Goal: Task Accomplishment & Management: Manage account settings

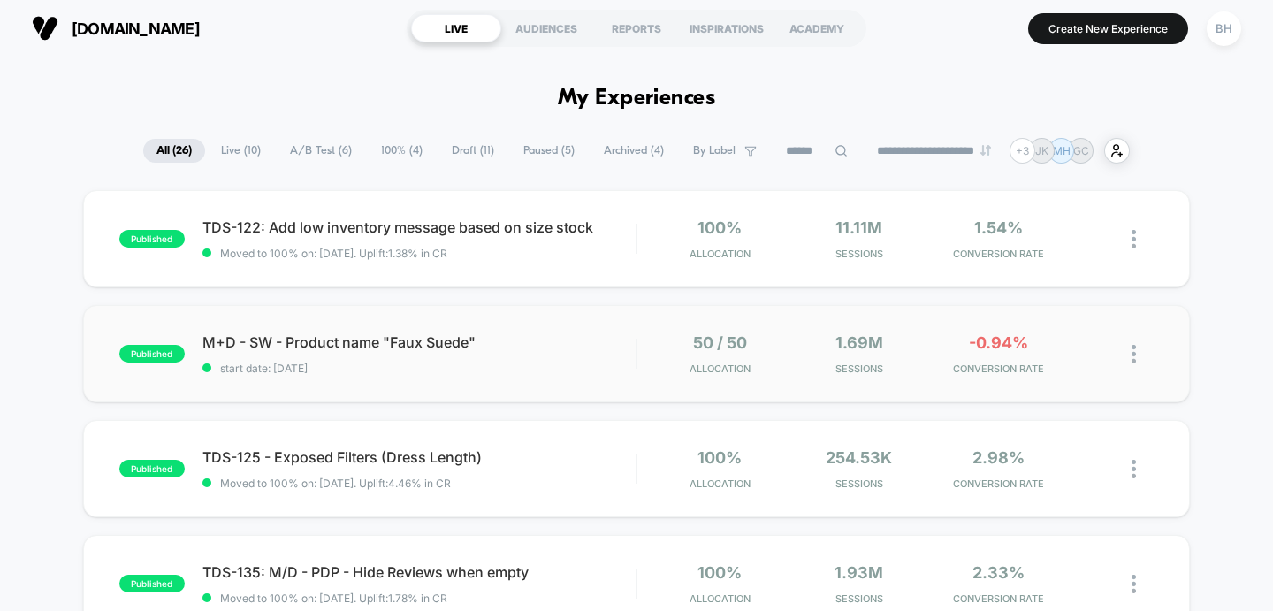
scroll to position [5, 0]
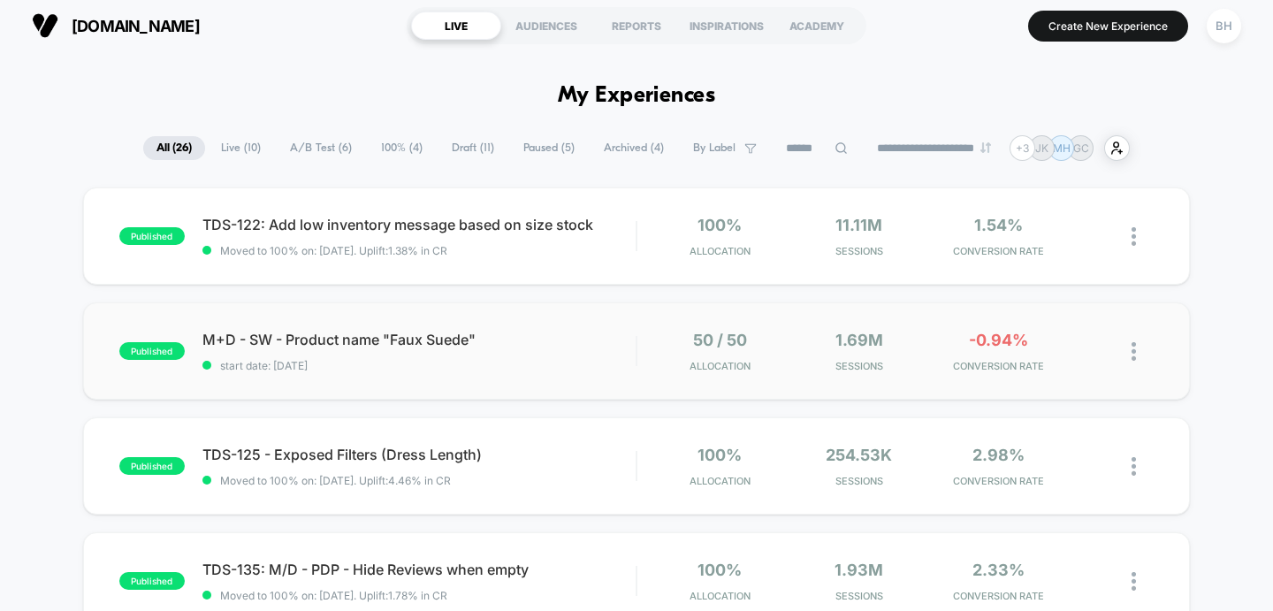
click at [349, 382] on div "published M+D - SW - Product name "Faux Suede" start date: [DATE] 50 / 50 Alloc…" at bounding box center [637, 350] width 1108 height 97
click at [628, 365] on span "start date: [DATE]" at bounding box center [419, 365] width 434 height 13
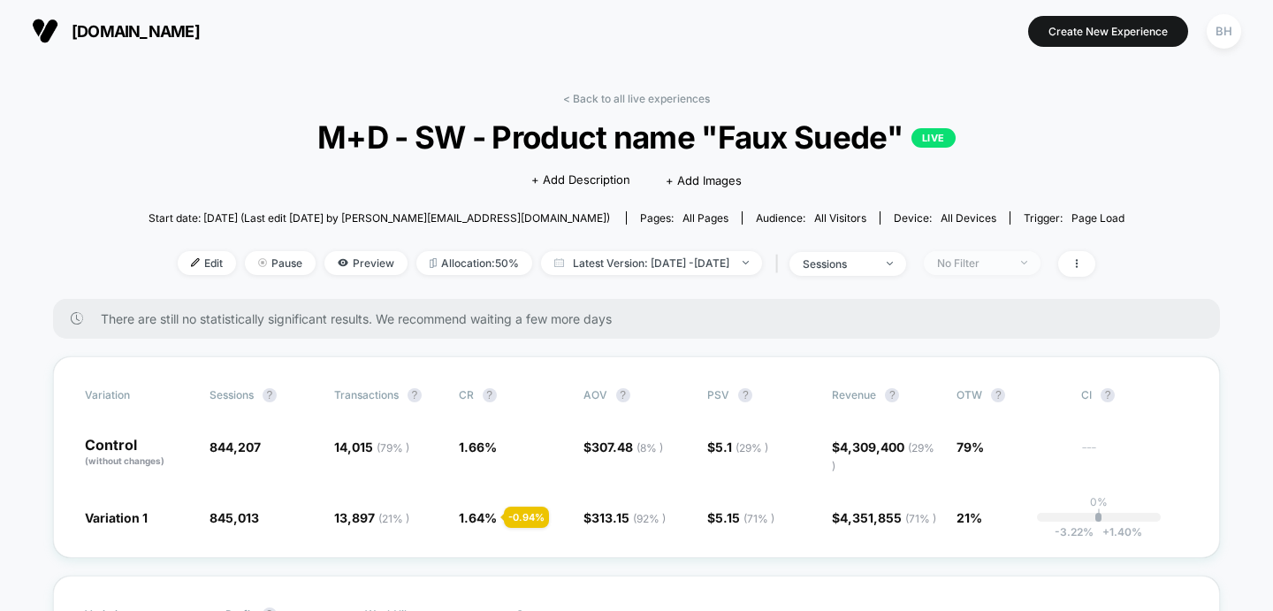
click at [1009, 269] on span "No Filter" at bounding box center [982, 263] width 117 height 24
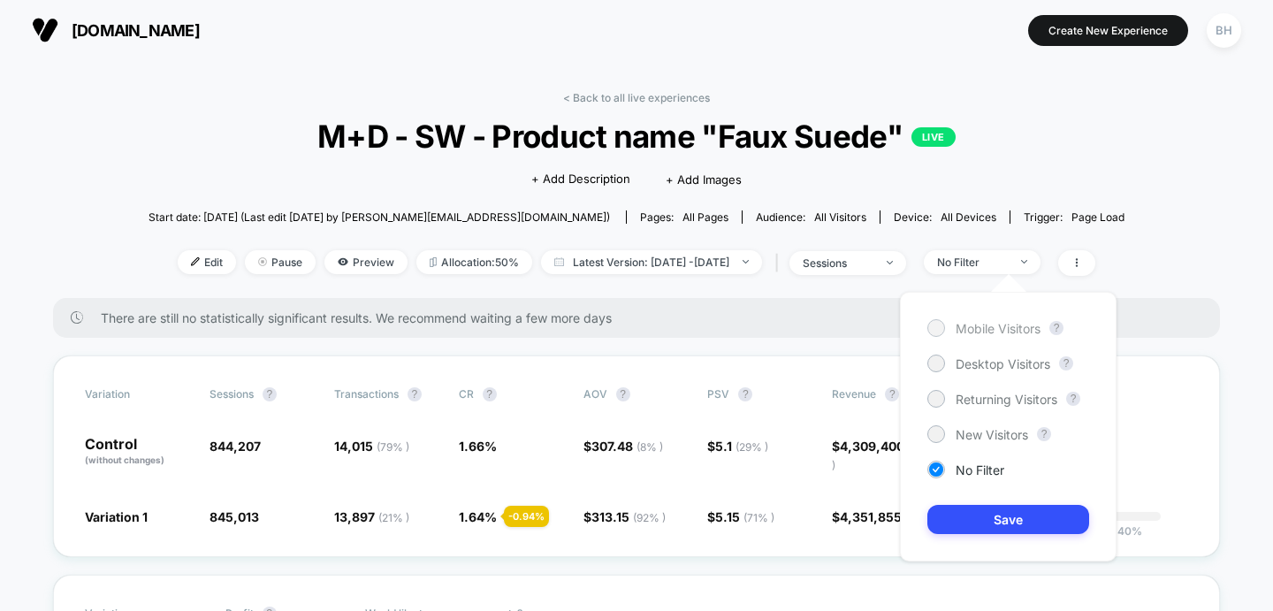
click at [936, 329] on div at bounding box center [935, 327] width 13 height 13
click at [1017, 507] on button "Save" at bounding box center [1009, 519] width 162 height 29
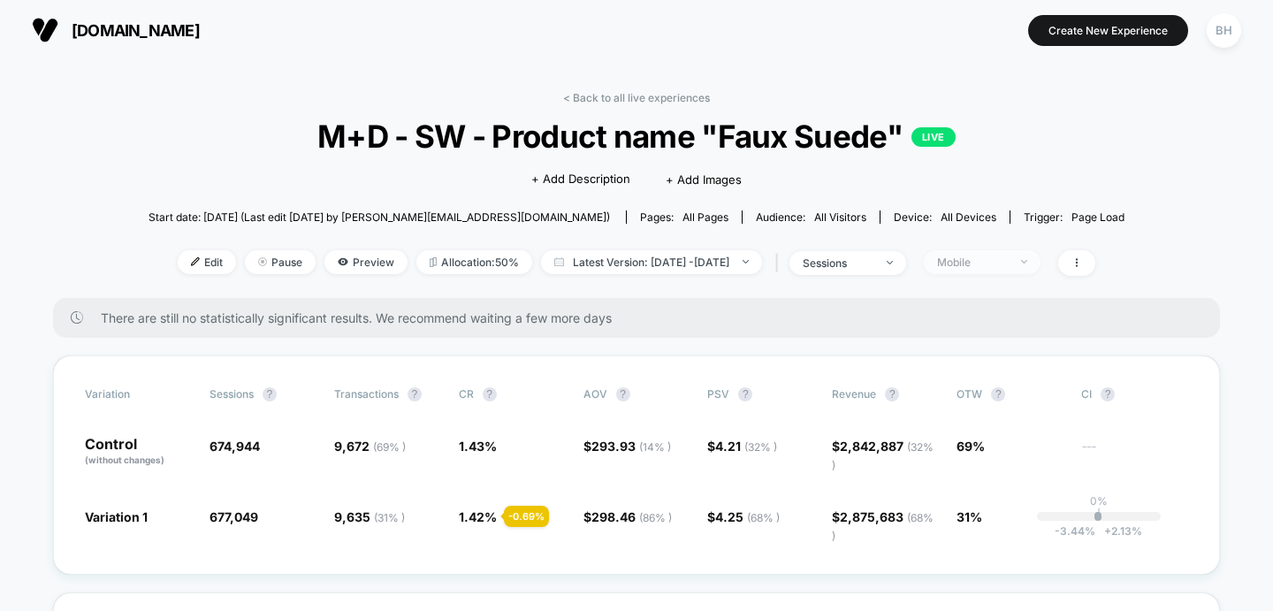
click at [1008, 257] on div "Mobile" at bounding box center [972, 262] width 71 height 13
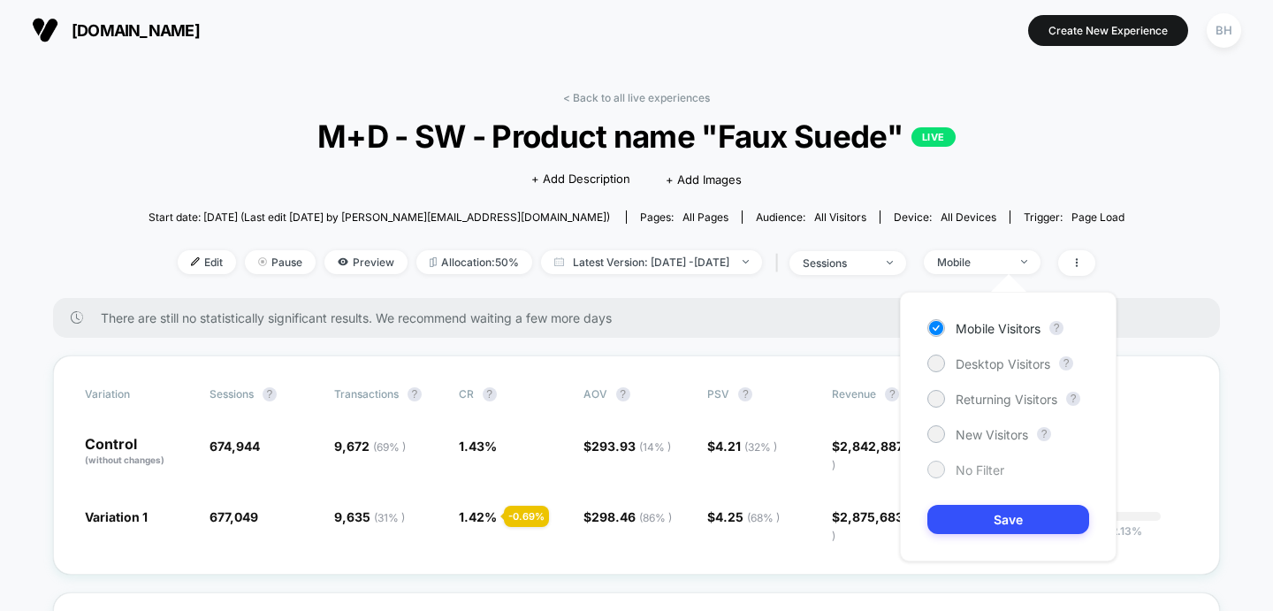
drag, startPoint x: 944, startPoint y: 368, endPoint x: 969, endPoint y: 462, distance: 98.0
click at [944, 368] on div "Desktop Visitors" at bounding box center [989, 364] width 123 height 18
drag, startPoint x: 963, startPoint y: 515, endPoint x: 953, endPoint y: 508, distance: 11.5
click at [963, 515] on button "Save" at bounding box center [1009, 519] width 162 height 29
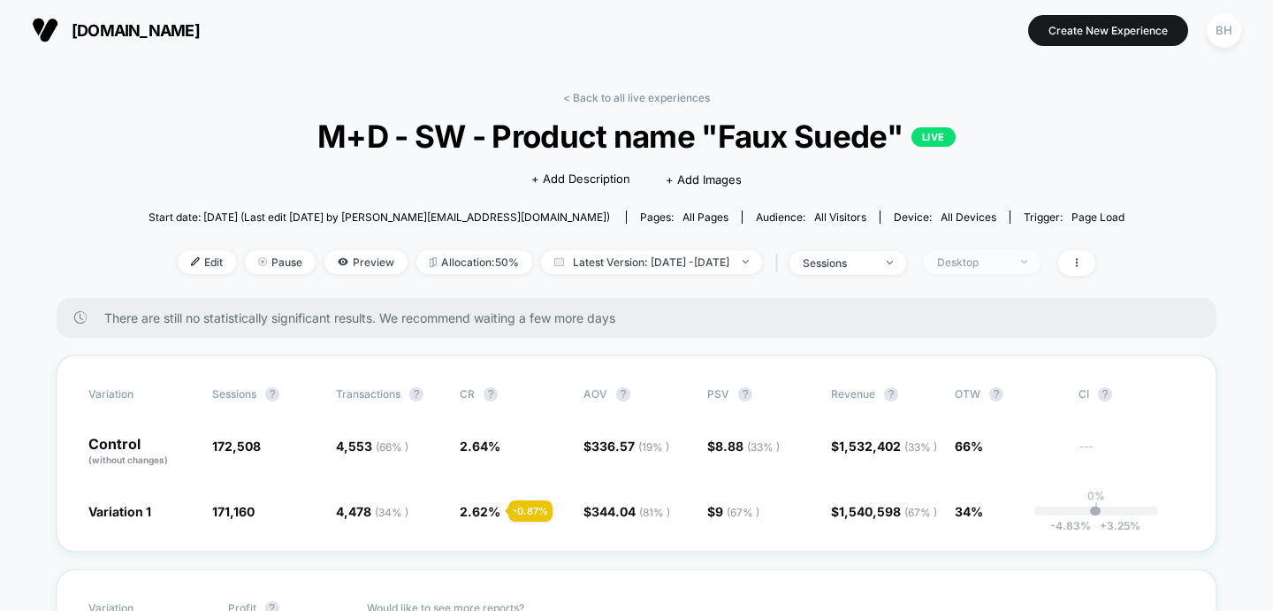
click at [981, 269] on span "Desktop" at bounding box center [982, 262] width 117 height 24
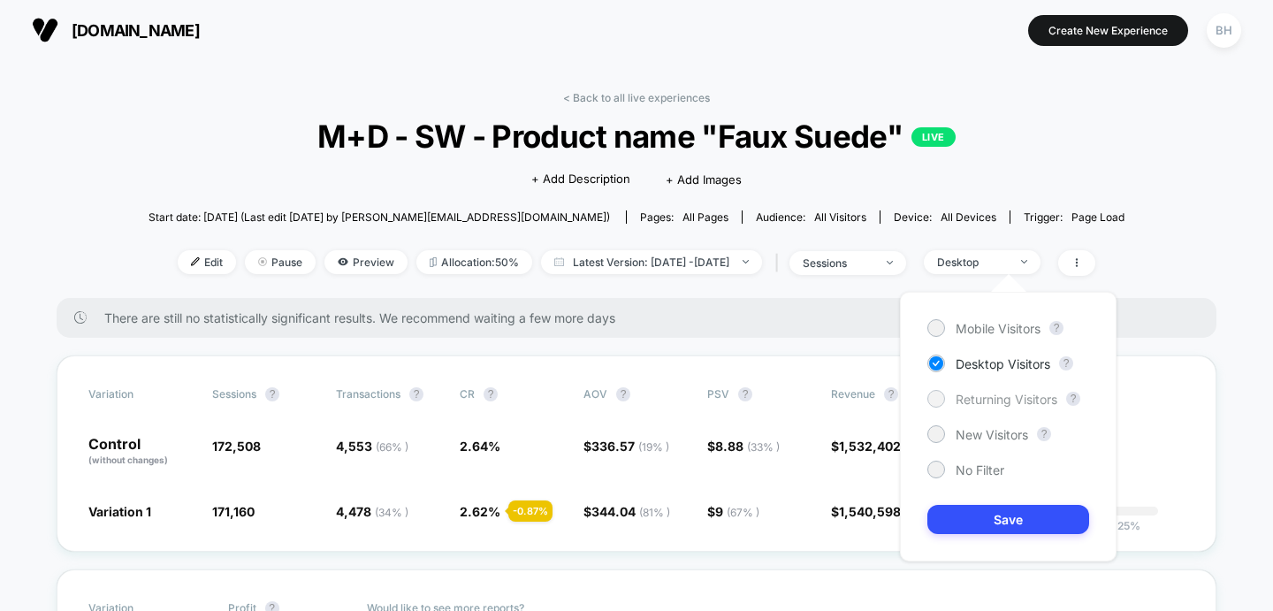
click at [943, 403] on div at bounding box center [937, 399] width 18 height 18
click at [953, 520] on button "Save" at bounding box center [1009, 519] width 162 height 29
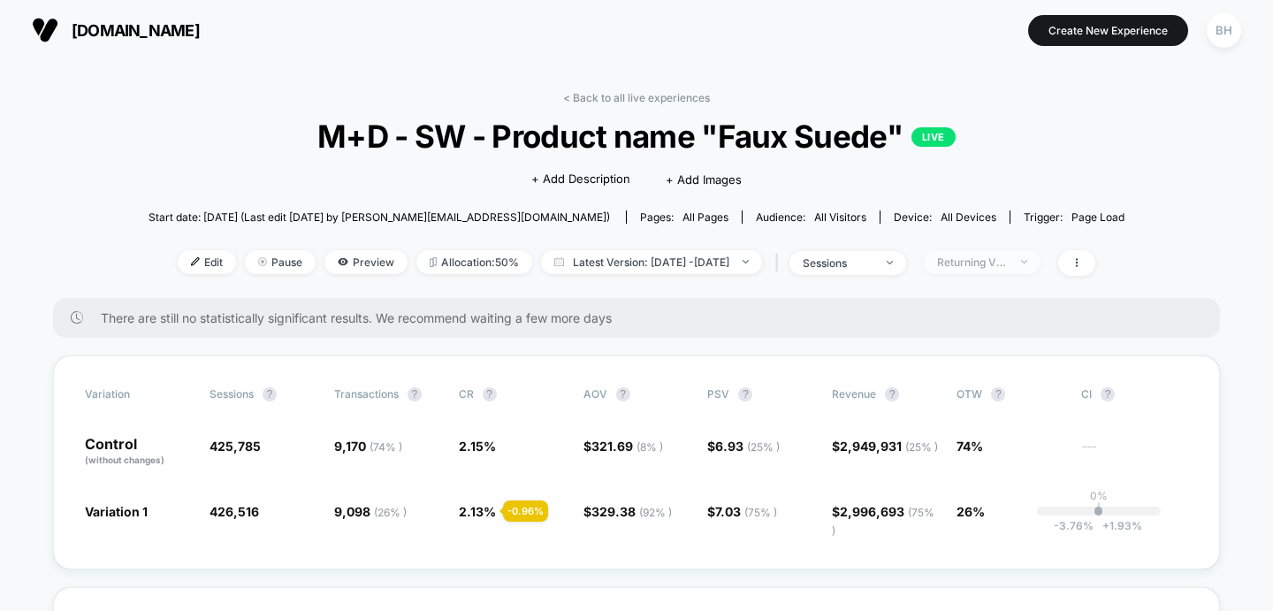
click at [1008, 261] on div "Returning Visitors" at bounding box center [972, 262] width 71 height 13
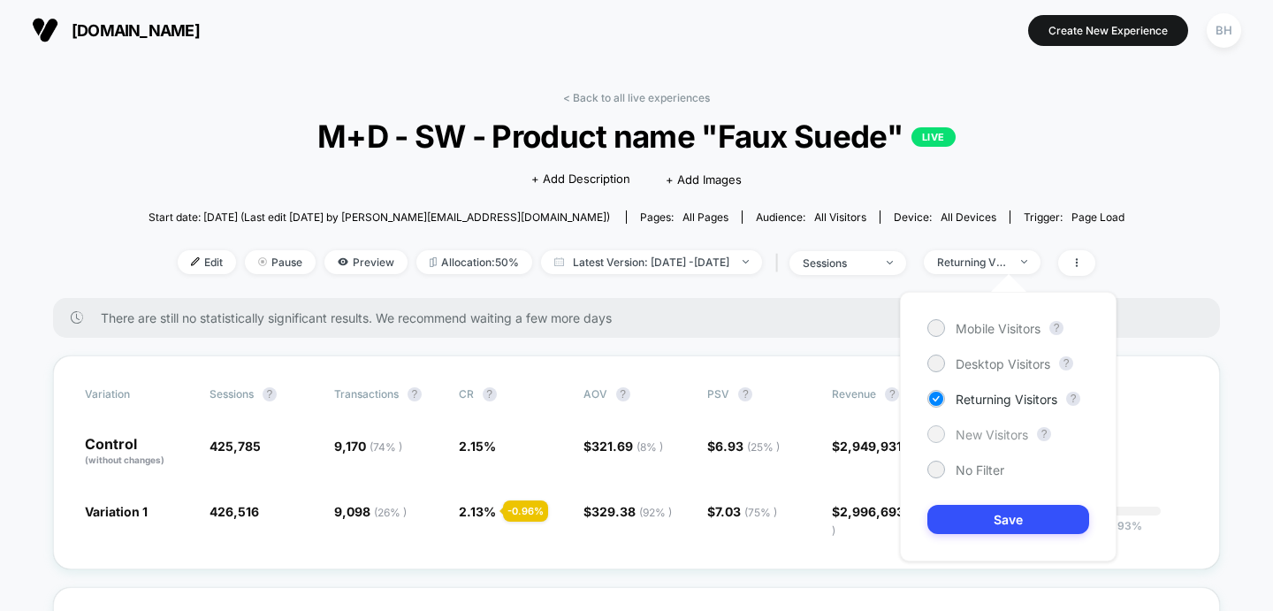
click at [961, 447] on div "Mobile Visitors ? Desktop Visitors ? Returning Visitors ? New Visitors ? No Fil…" at bounding box center [1008, 427] width 217 height 270
click at [961, 439] on span "New Visitors" at bounding box center [992, 434] width 73 height 15
click at [962, 502] on div "Mobile Visitors ? Desktop Visitors ? Returning Visitors ? New Visitors ? No Fil…" at bounding box center [1008, 427] width 217 height 270
click at [959, 517] on button "Save" at bounding box center [1009, 519] width 162 height 29
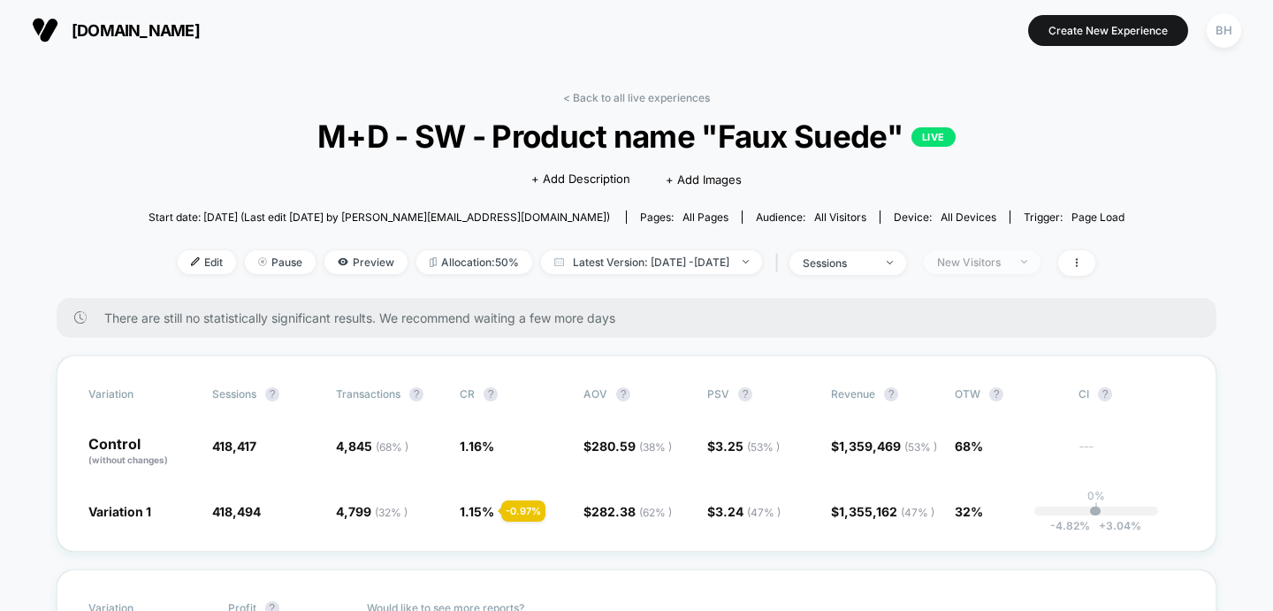
click at [1000, 261] on div "New Visitors" at bounding box center [972, 262] width 71 height 13
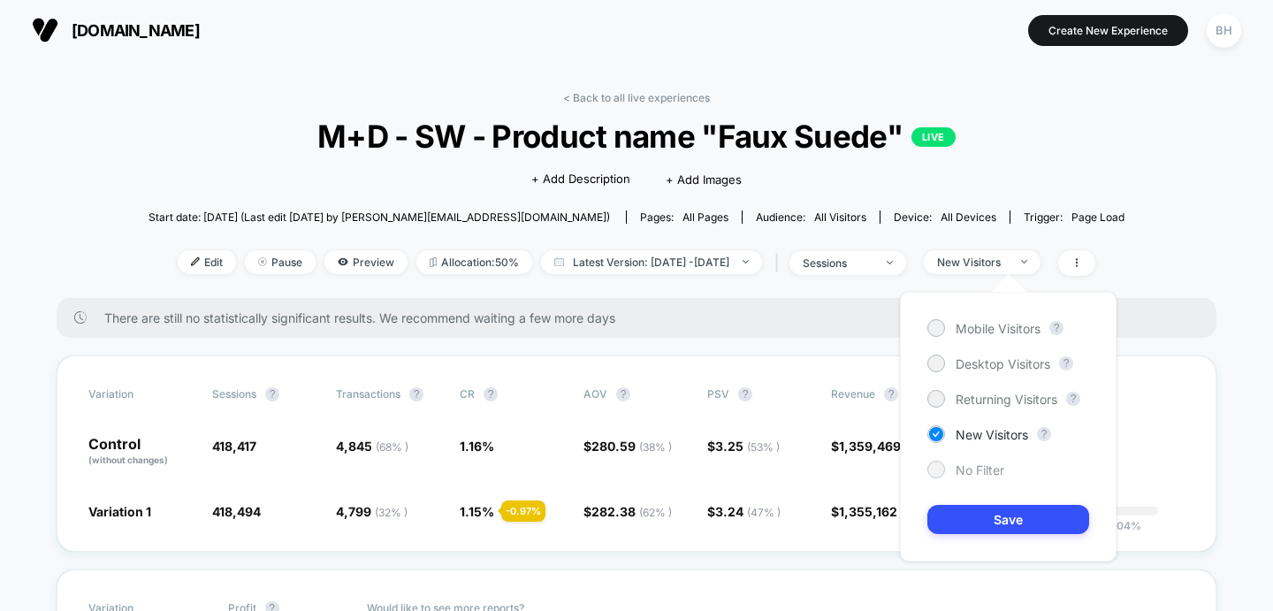
click at [983, 472] on span "No Filter" at bounding box center [980, 469] width 49 height 15
click at [982, 526] on button "Save" at bounding box center [1009, 519] width 162 height 29
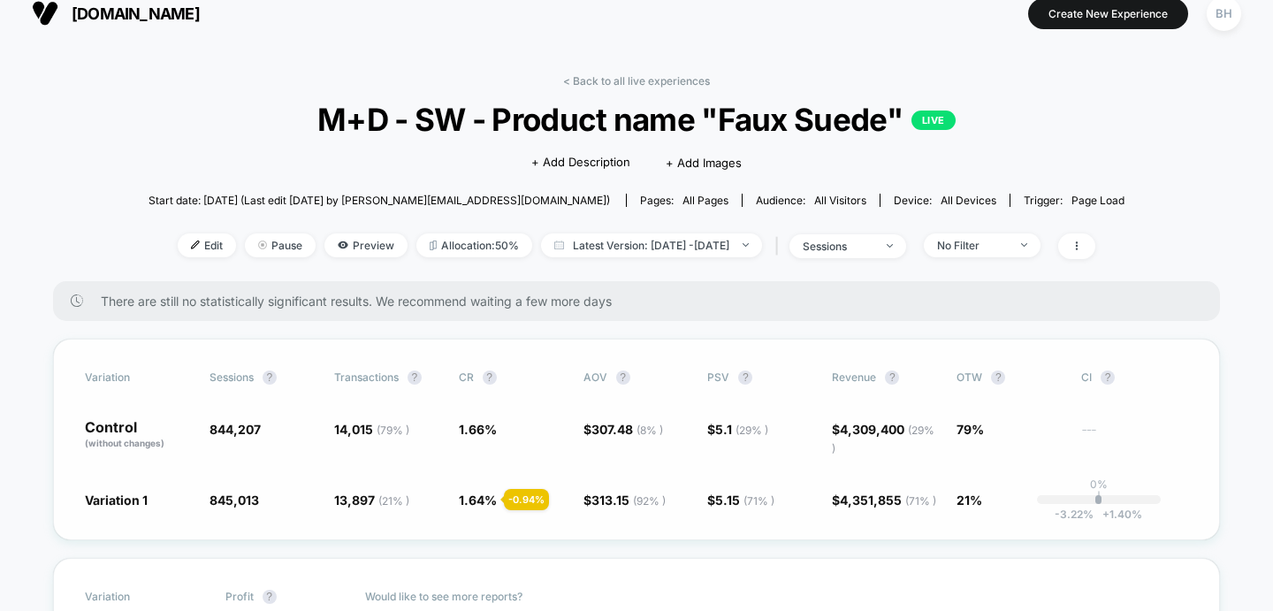
scroll to position [25, 0]
